Goal: Transaction & Acquisition: Purchase product/service

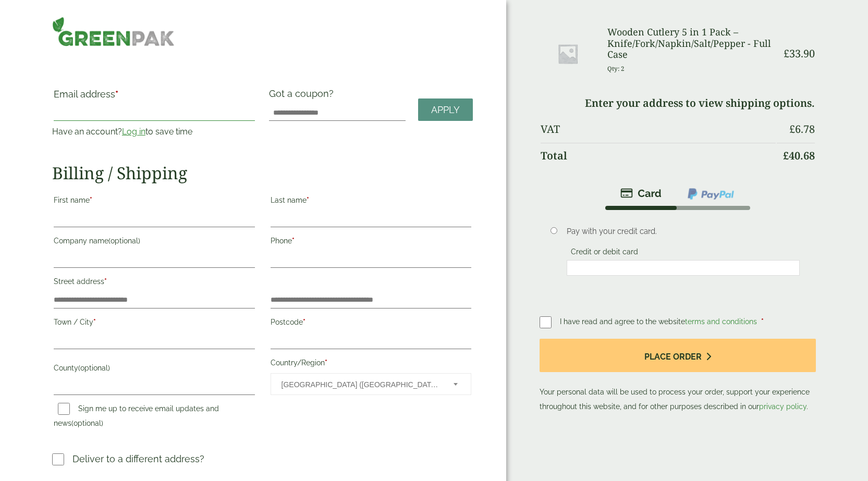
click at [107, 114] on input "Email address *" at bounding box center [154, 112] width 201 height 17
type input "**********"
click at [135, 132] on link "Log in" at bounding box center [133, 132] width 23 height 10
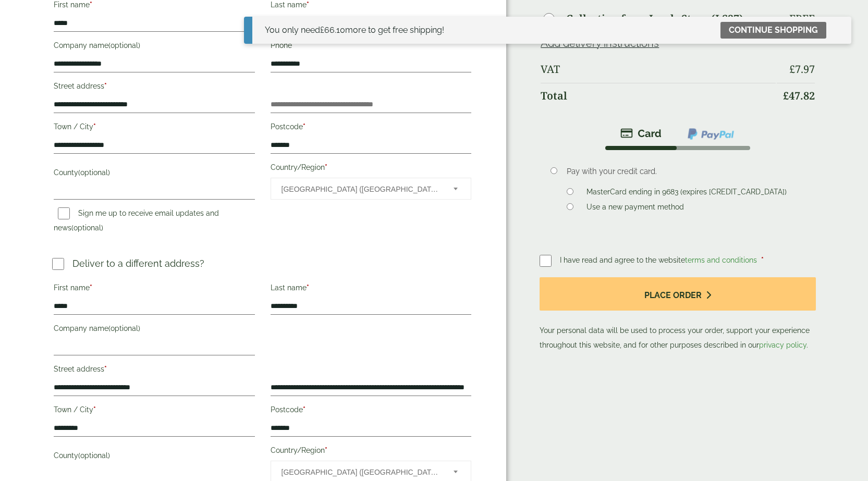
scroll to position [156, 0]
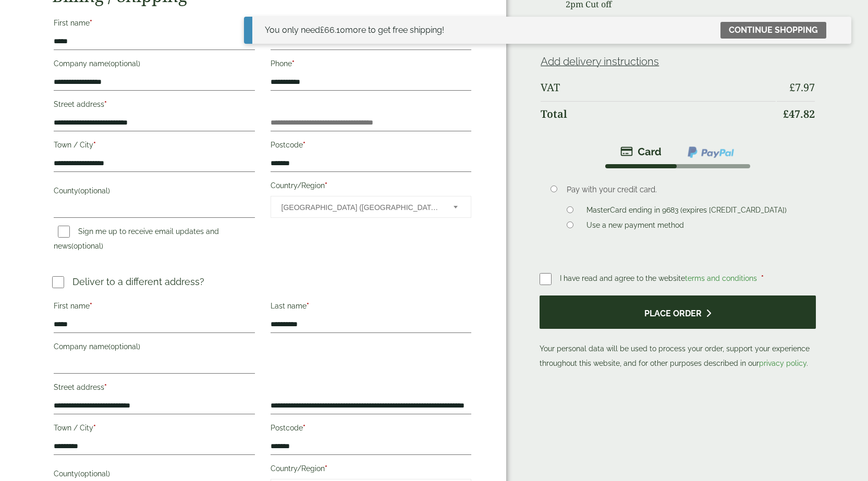
click at [639, 319] on button "Place order" at bounding box center [677, 312] width 276 height 34
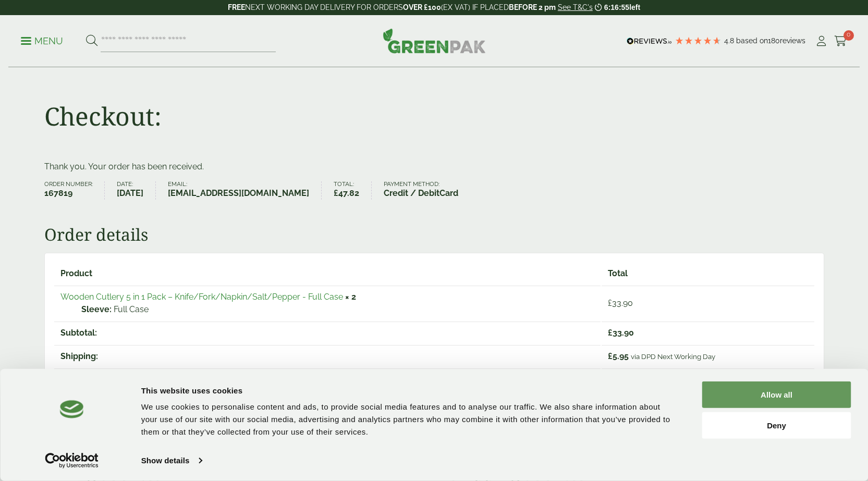
click at [765, 397] on button "Allow all" at bounding box center [776, 394] width 149 height 27
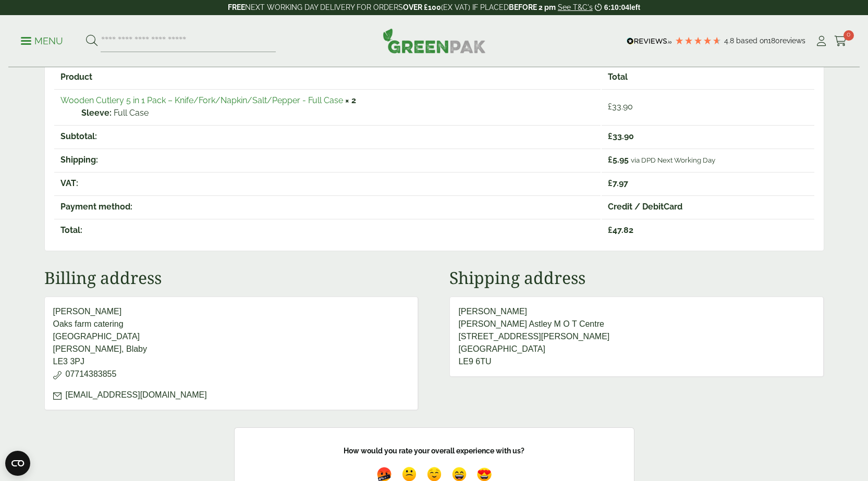
scroll to position [104, 0]
